Goal: Download file/media

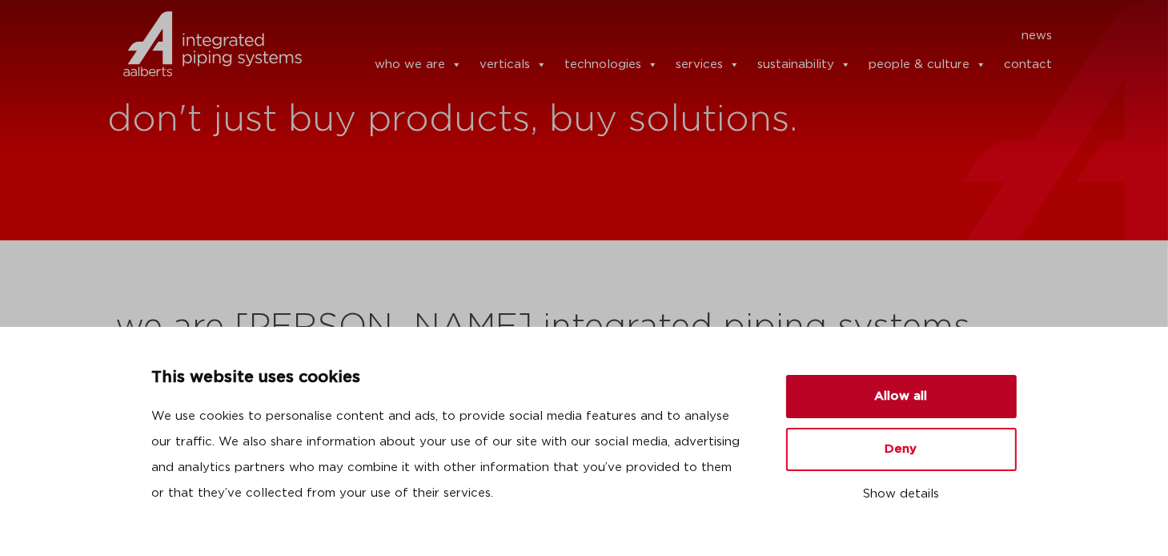
click at [900, 401] on button "Allow all" at bounding box center [901, 396] width 231 height 43
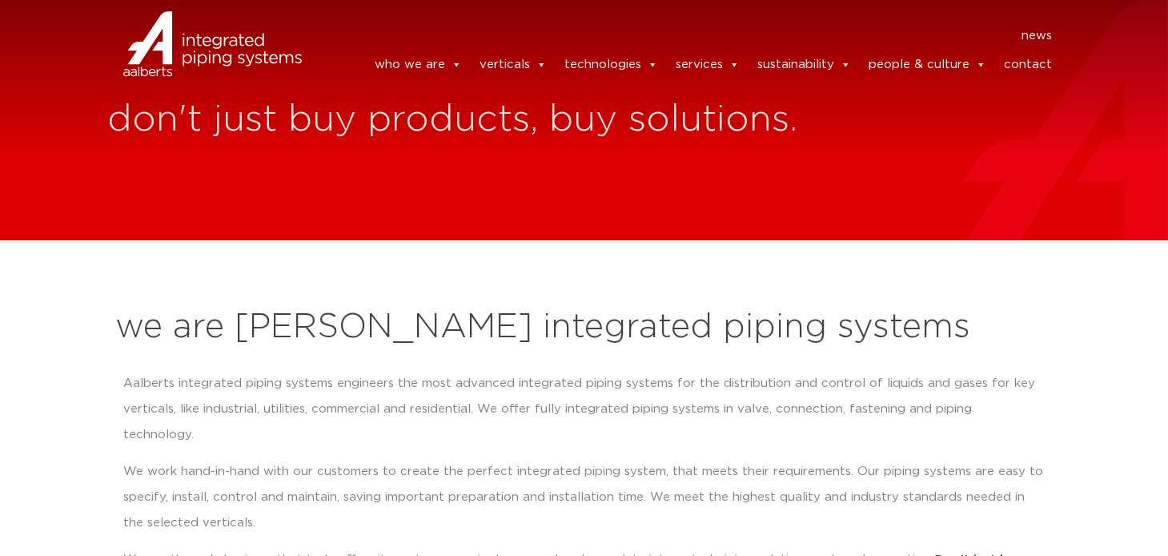
click at [220, 62] on img at bounding box center [174, 65] width 133 height 48
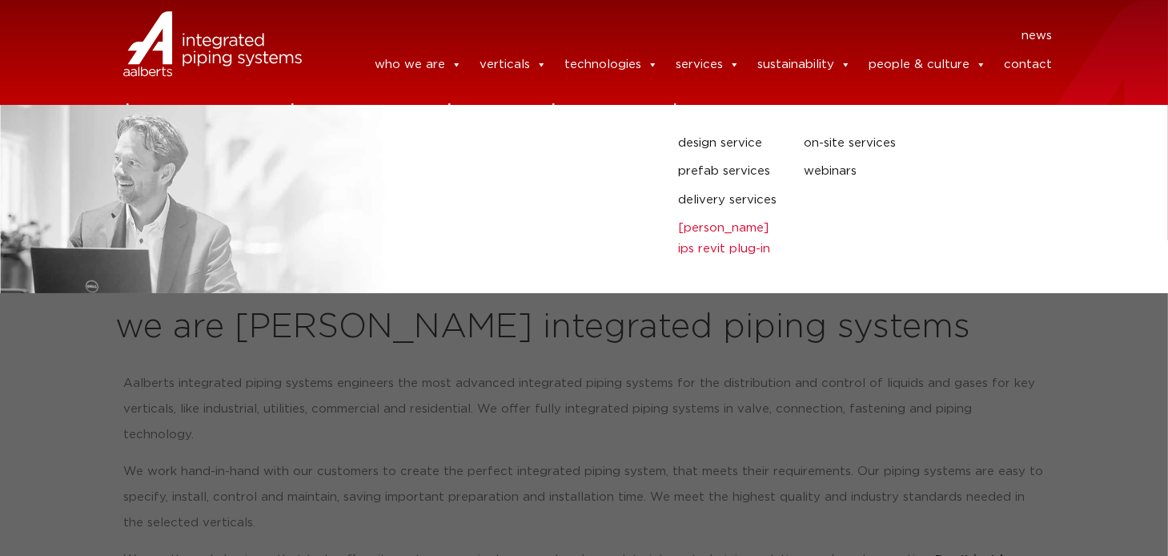
click at [729, 225] on link "[PERSON_NAME] IPS Revit plug-in" at bounding box center [729, 238] width 102 height 41
